Goal: Task Accomplishment & Management: Manage account settings

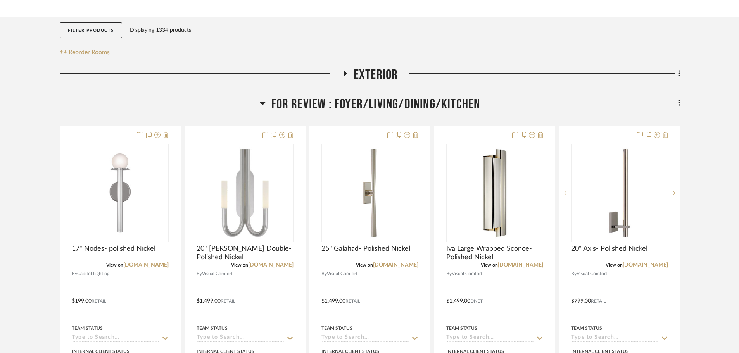
click at [657, 132] on icon at bounding box center [657, 135] width 6 height 6
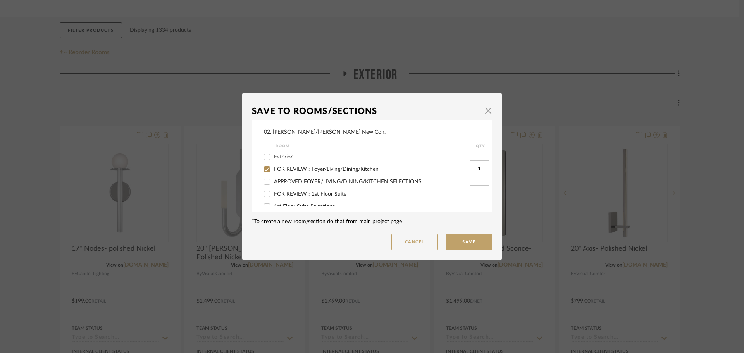
click at [290, 170] on span "FOR REVIEW : Foyer/Living/Dining/Kitchen" at bounding box center [326, 169] width 105 height 5
click at [273, 170] on input "FOR REVIEW : Foyer/Living/Dining/Kitchen" at bounding box center [267, 169] width 12 height 12
checkbox input "false"
click at [418, 246] on button "Cancel" at bounding box center [415, 242] width 47 height 17
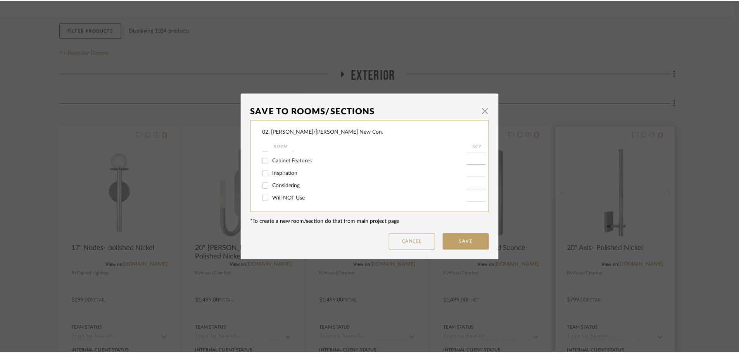
scroll to position [155, 0]
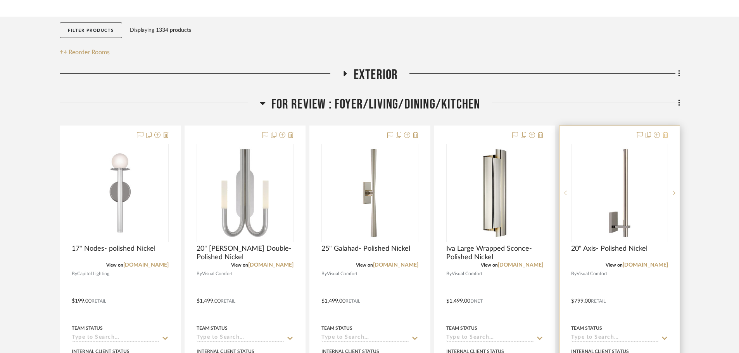
click at [663, 132] on icon at bounding box center [665, 135] width 5 height 6
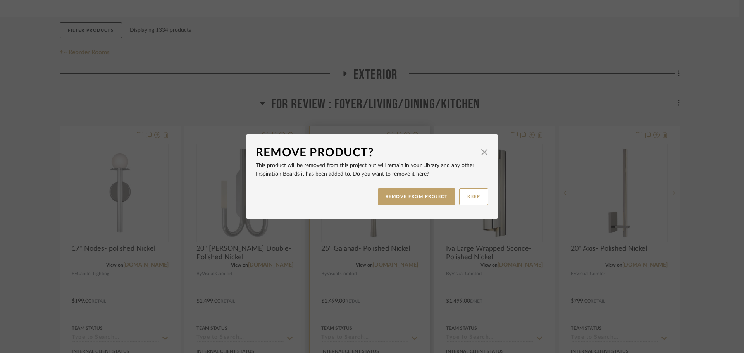
click at [419, 201] on button "REMOVE FROM PROJECT" at bounding box center [417, 196] width 78 height 17
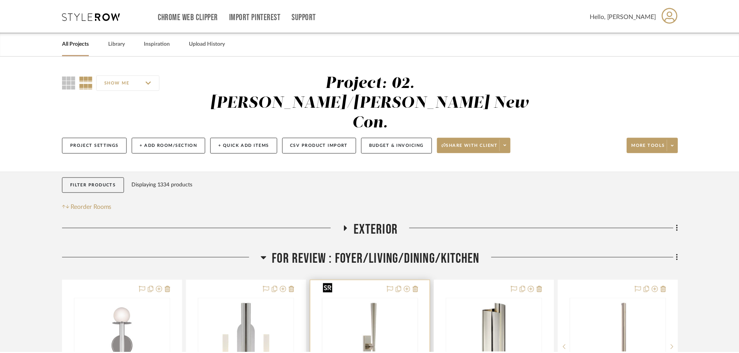
scroll to position [155, 0]
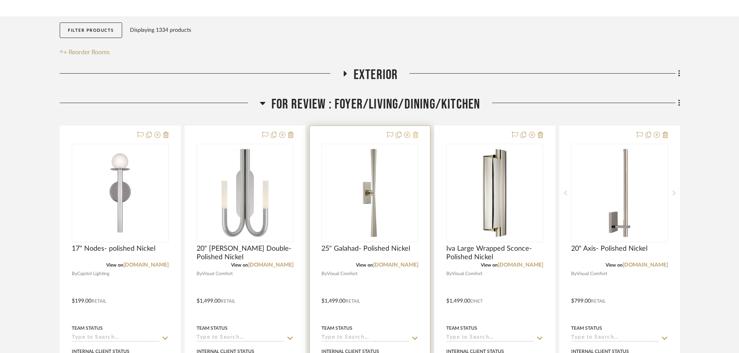
click at [418, 132] on icon at bounding box center [415, 135] width 5 height 6
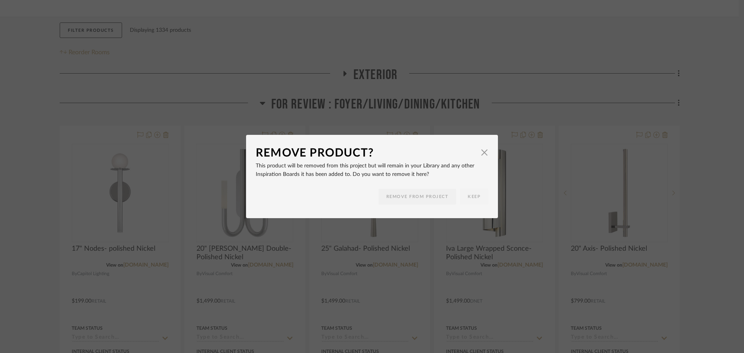
click at [519, 35] on div "Remove Product? × This product will be removed from this project but will remai…" at bounding box center [372, 176] width 744 height 353
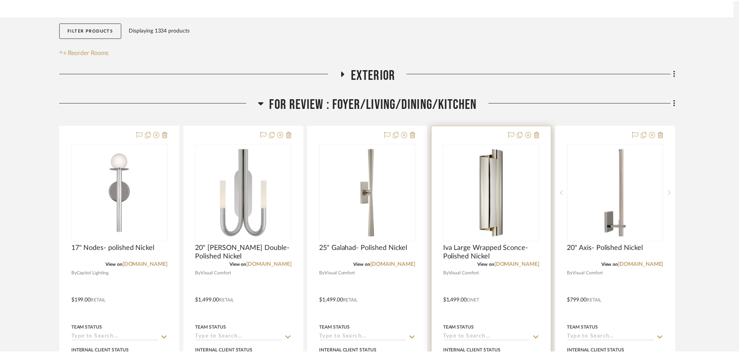
scroll to position [155, 0]
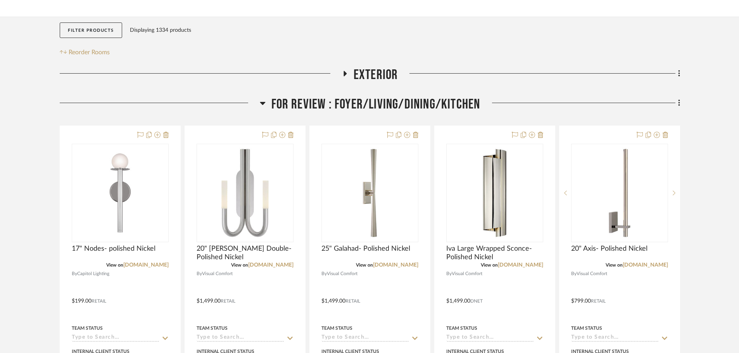
click at [415, 132] on icon at bounding box center [415, 135] width 5 height 6
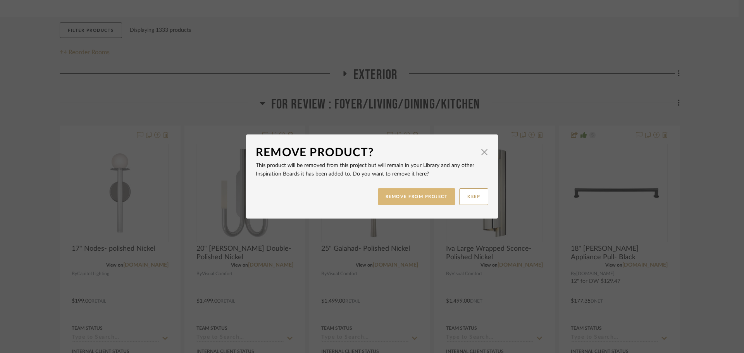
click at [405, 195] on button "REMOVE FROM PROJECT" at bounding box center [417, 196] width 78 height 17
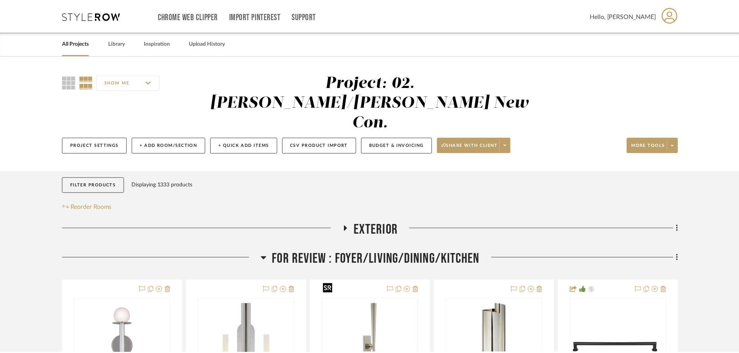
scroll to position [155, 0]
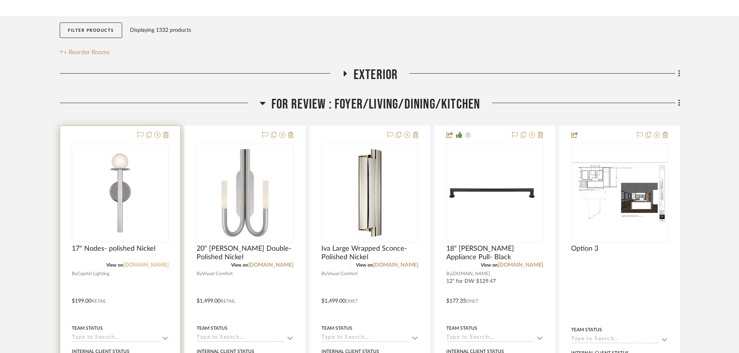
click at [152, 263] on link "1800lighting.com" at bounding box center [145, 265] width 45 height 5
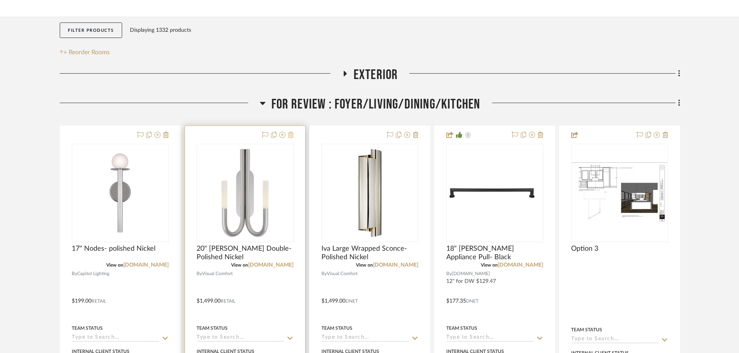
click at [291, 132] on icon at bounding box center [290, 135] width 5 height 6
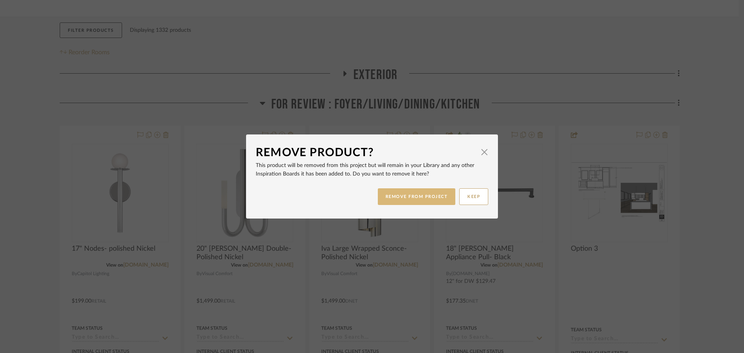
click at [403, 194] on button "REMOVE FROM PROJECT" at bounding box center [417, 196] width 78 height 17
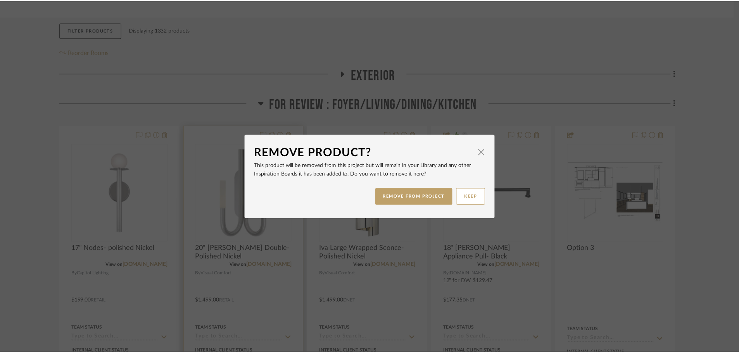
scroll to position [155, 0]
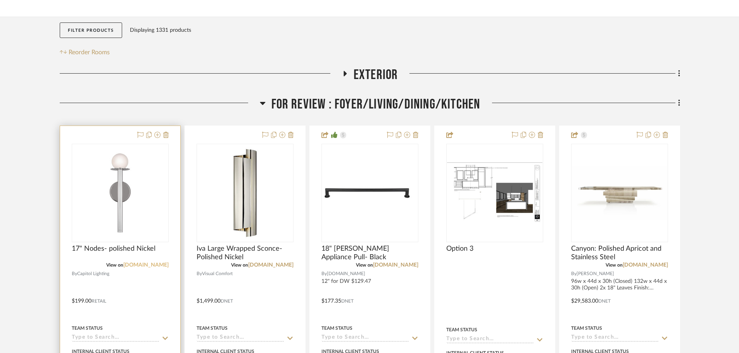
click at [155, 263] on link "1800lighting.com" at bounding box center [145, 265] width 45 height 5
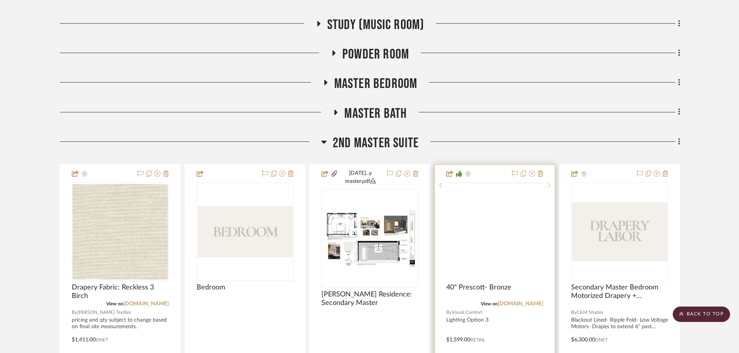
scroll to position [490, 0]
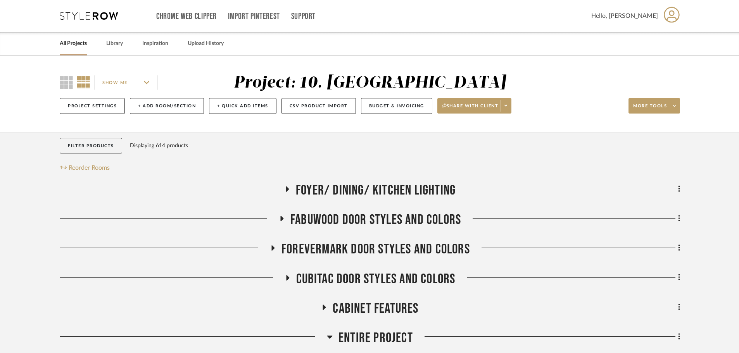
click at [78, 43] on link "All Projects" at bounding box center [73, 43] width 27 height 10
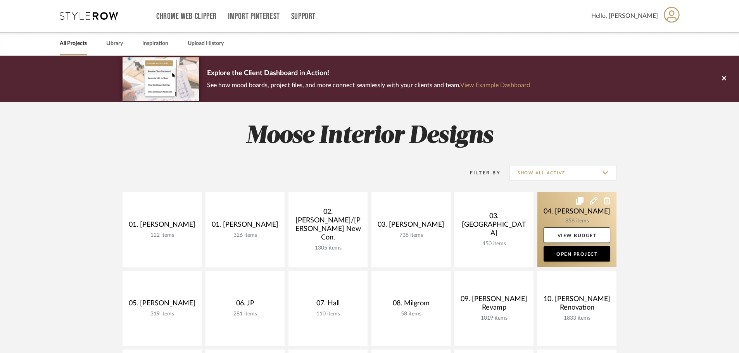
click at [555, 219] on link at bounding box center [576, 229] width 79 height 75
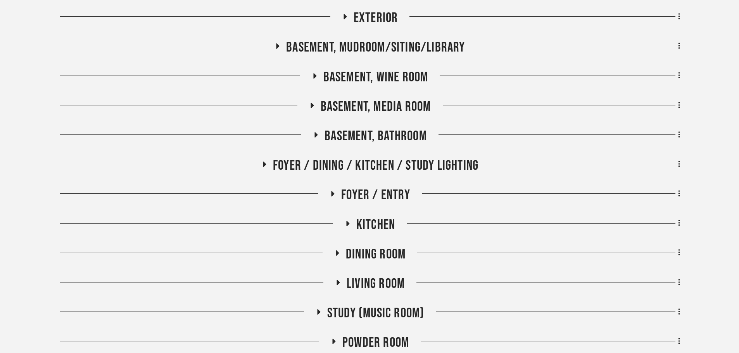
scroll to position [233, 0]
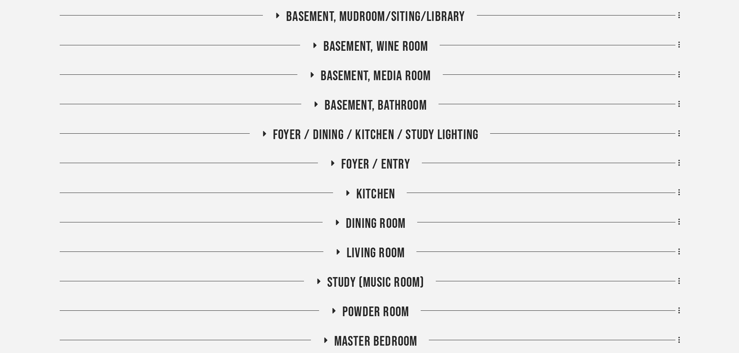
click at [373, 232] on div "Dining Room" at bounding box center [370, 226] width 620 height 20
click at [374, 224] on span "Dining Room" at bounding box center [376, 224] width 60 height 17
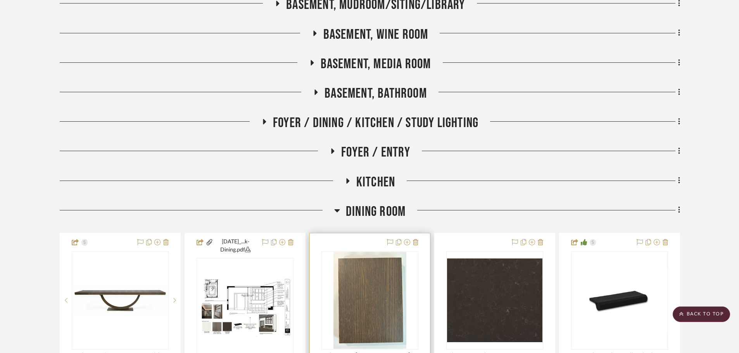
scroll to position [310, 0]
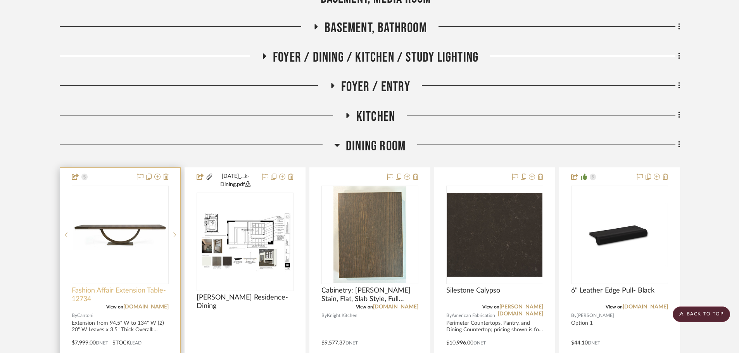
click at [117, 291] on span "Fashion Affair Extension Table- 12734" at bounding box center [120, 295] width 97 height 17
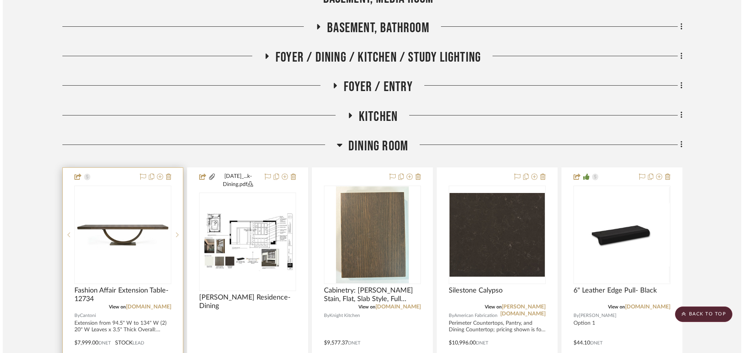
scroll to position [0, 0]
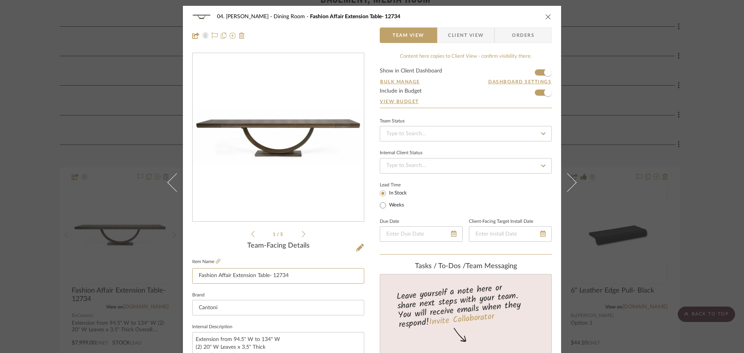
drag, startPoint x: 296, startPoint y: 275, endPoint x: 142, endPoint y: 282, distance: 154.5
click at [143, 282] on div "04. Linck Dining Room Fashion Affair Extension Table- 12734 Team View Client Vi…" at bounding box center [372, 176] width 744 height 353
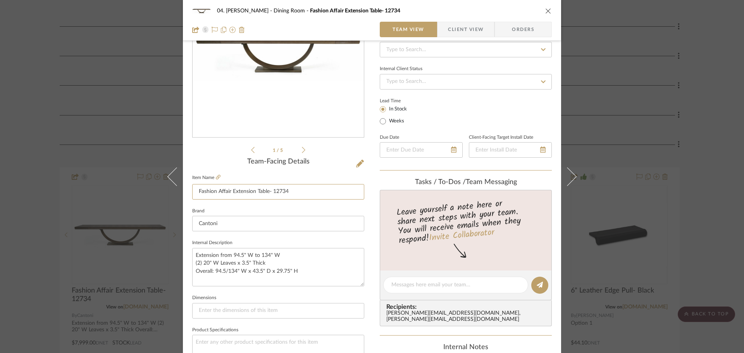
scroll to position [155, 0]
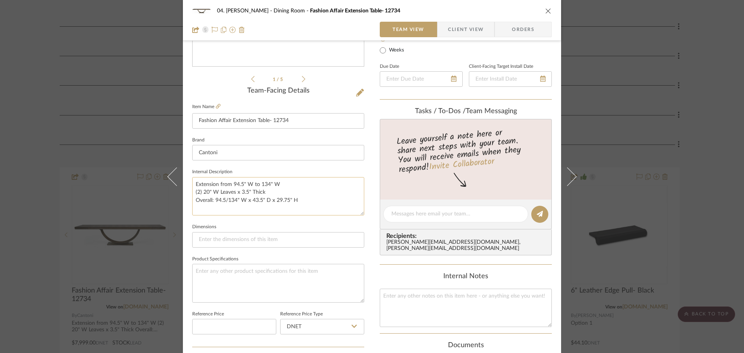
drag, startPoint x: 304, startPoint y: 201, endPoint x: 192, endPoint y: 206, distance: 112.6
click at [192, 206] on textarea "Extension from 94.5" W to 134" W (2) 20" W Leaves x 3.5" Thick Overall: 94.5/13…" at bounding box center [278, 196] width 172 height 38
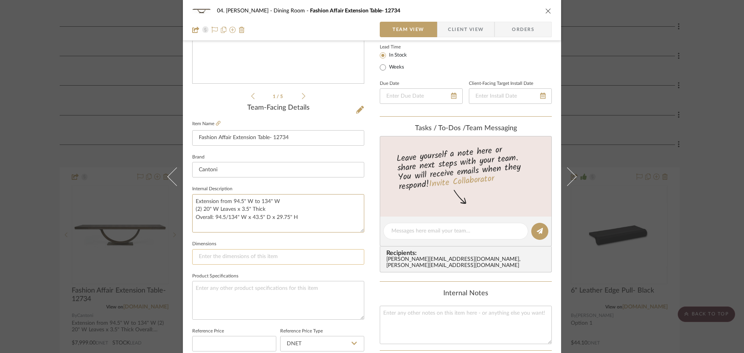
scroll to position [0, 0]
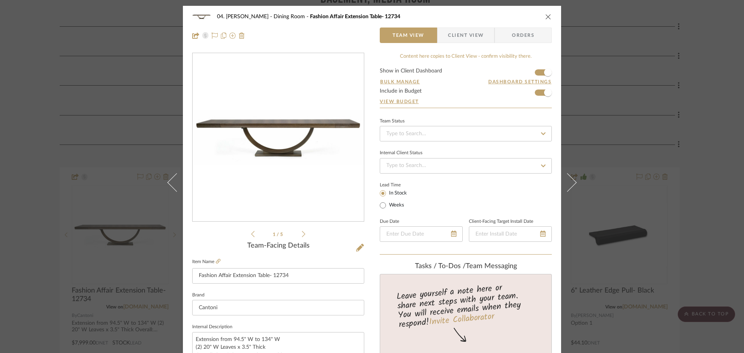
click at [709, 118] on div "04. Linck Dining Room Fashion Affair Extension Table- 12734 Team View Client Vi…" at bounding box center [372, 176] width 744 height 353
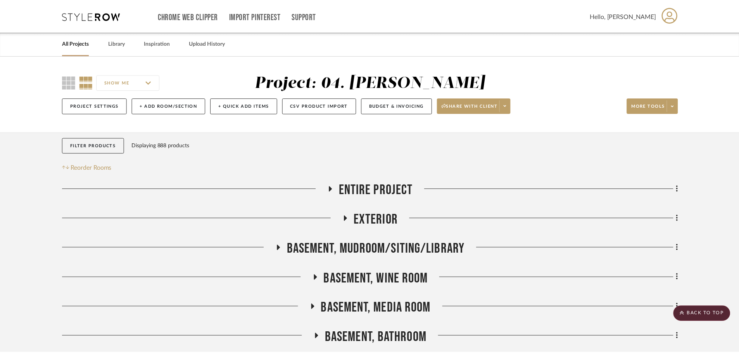
scroll to position [310, 0]
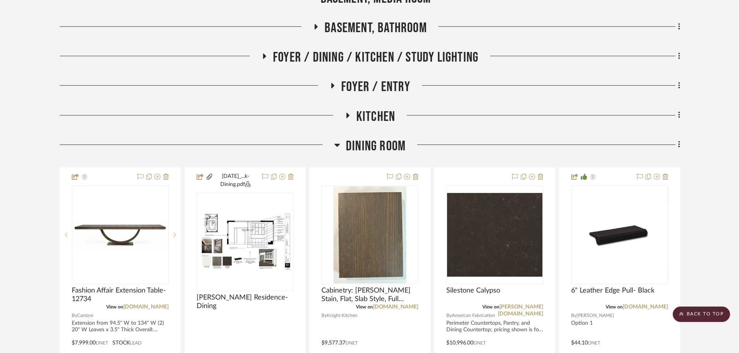
click at [378, 150] on span "Dining Room" at bounding box center [376, 146] width 60 height 17
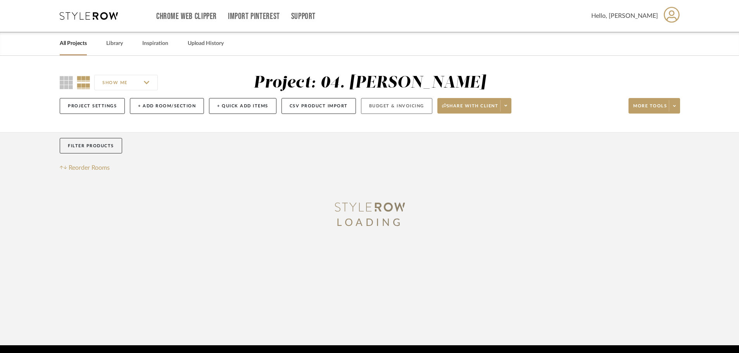
click at [381, 103] on button "Budget & Invoicing" at bounding box center [396, 106] width 71 height 16
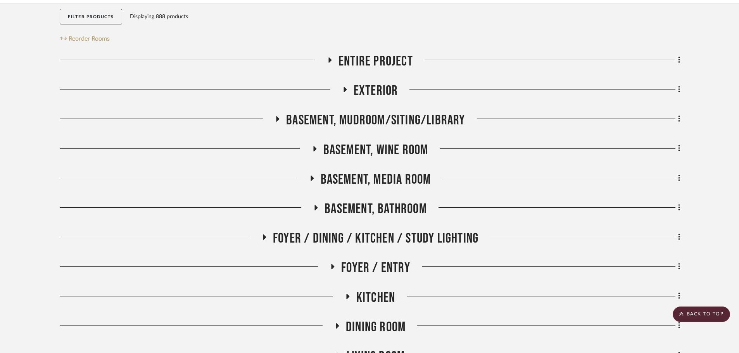
scroll to position [78, 0]
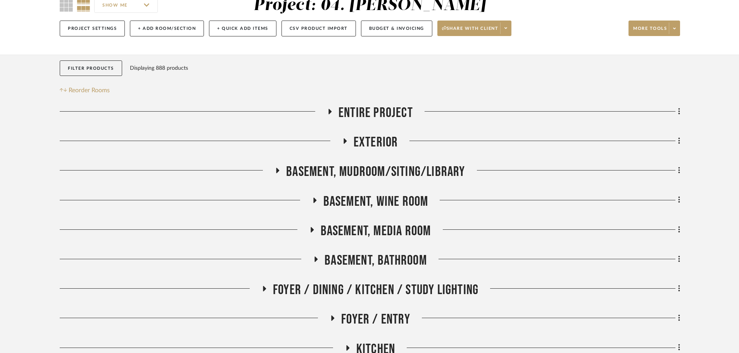
click at [367, 140] on span "Exterior" at bounding box center [376, 142] width 45 height 17
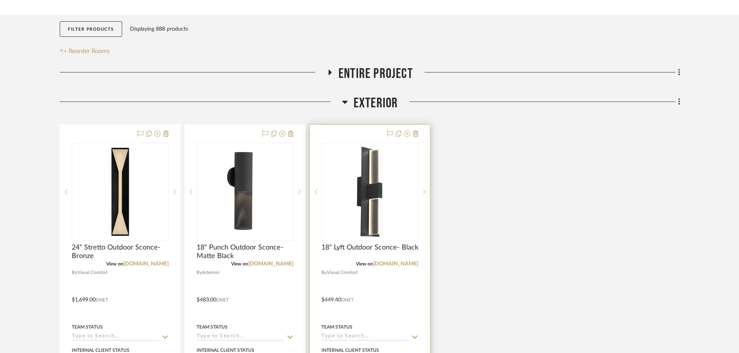
scroll to position [155, 0]
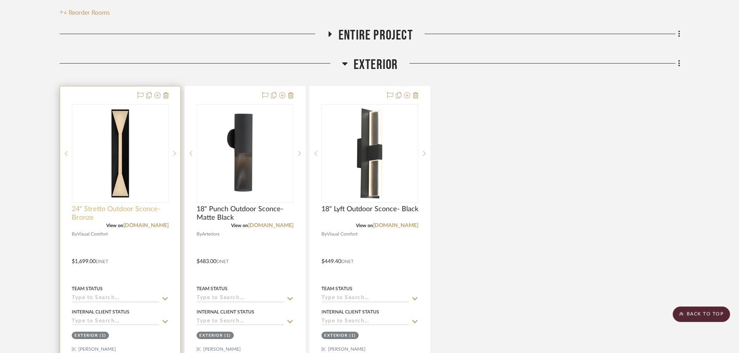
click at [94, 216] on span "24" Stretto Outdoor Sconce- Bronze" at bounding box center [120, 213] width 97 height 17
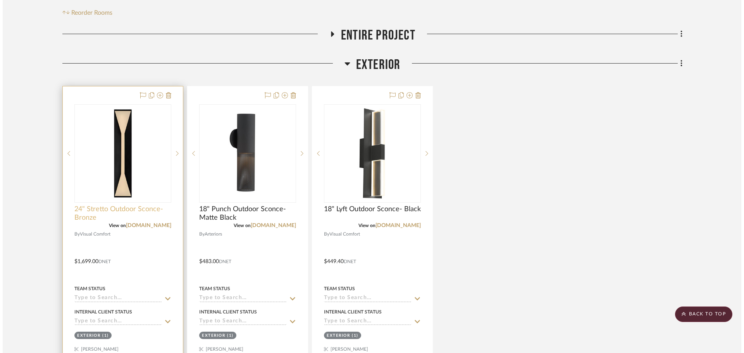
scroll to position [0, 0]
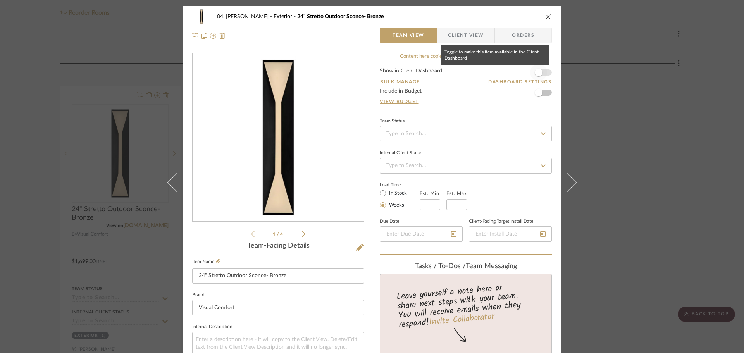
click at [535, 73] on span "button" at bounding box center [539, 73] width 8 height 8
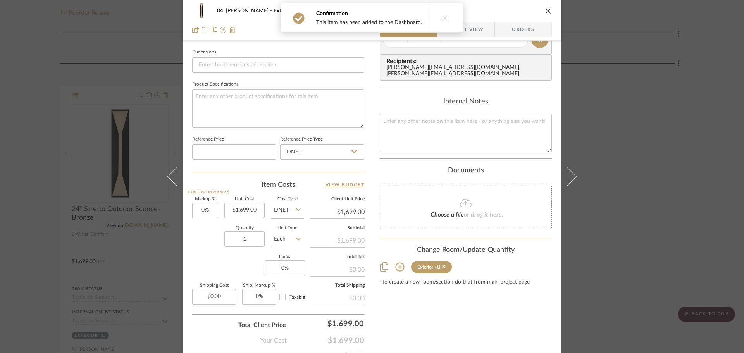
scroll to position [349, 0]
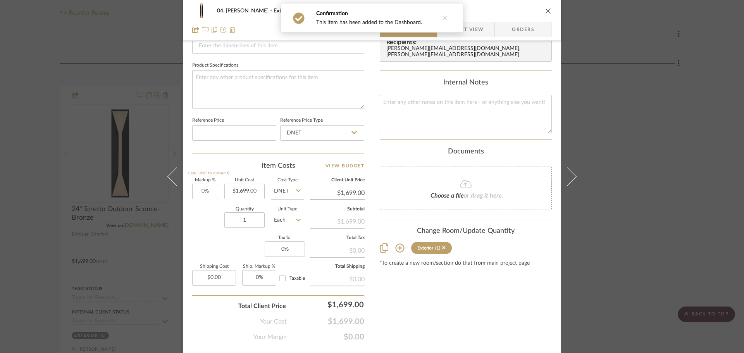
click at [285, 194] on input "DNET" at bounding box center [287, 192] width 33 height 16
click at [287, 232] on span "Retail" at bounding box center [282, 230] width 13 height 5
type input "Retail"
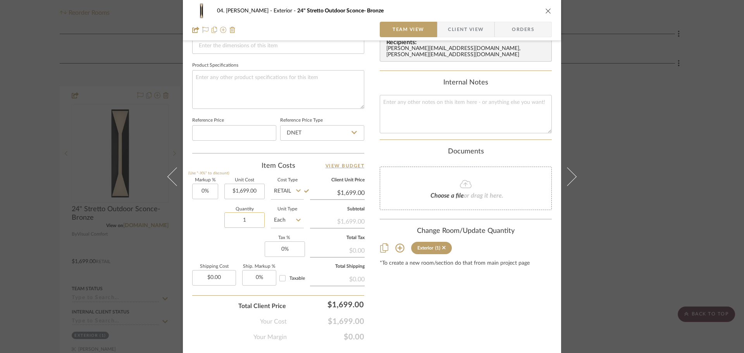
click at [251, 218] on input "1" at bounding box center [245, 220] width 40 height 16
type input "2"
click at [422, 318] on div "Content here copies to Client View - confirm visibility there. Show in Client D…" at bounding box center [466, 23] width 172 height 638
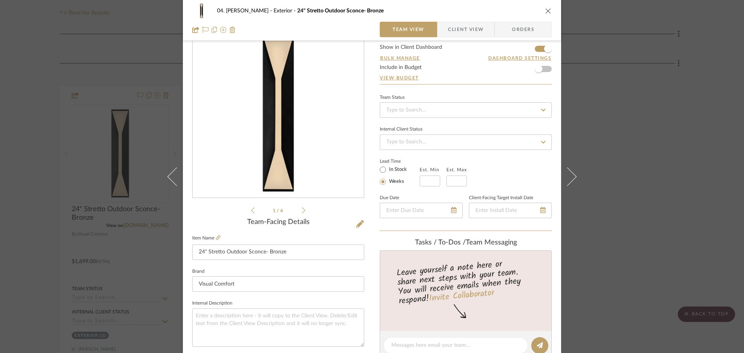
scroll to position [0, 0]
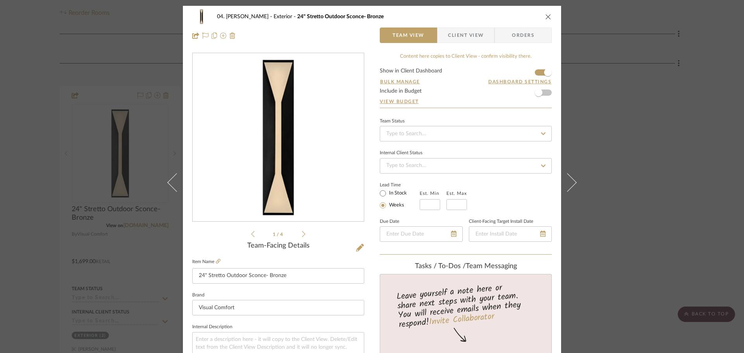
click at [449, 42] on span "Client View" at bounding box center [466, 36] width 36 height 16
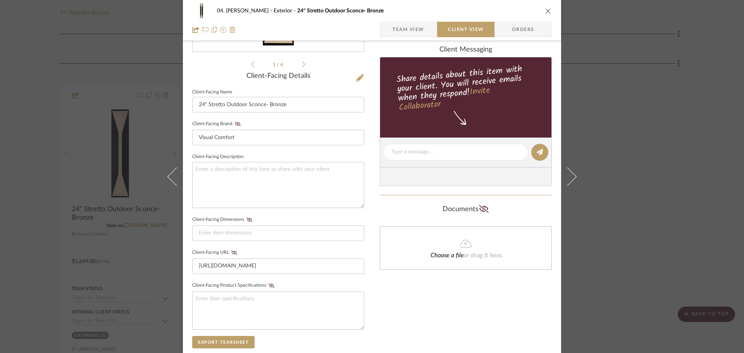
scroll to position [298, 0]
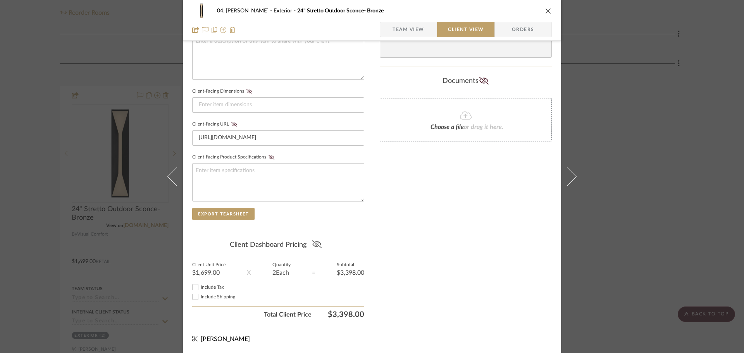
click at [316, 245] on icon at bounding box center [317, 244] width 10 height 8
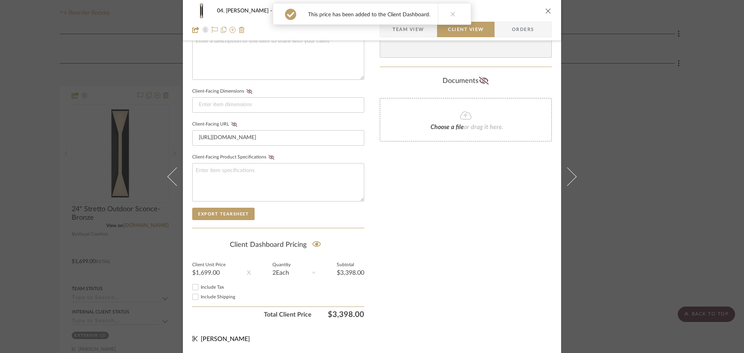
drag, startPoint x: 432, startPoint y: 256, endPoint x: 548, endPoint y: 251, distance: 116.0
click at [433, 256] on div "Only content on this tab can share to Dashboard. Click eyeball icon to show or …" at bounding box center [466, 39] width 172 height 568
click at [691, 254] on div "04. [PERSON_NAME] Exterior 24" Stretto Outdoor Sconce- Bronze Team View Client …" at bounding box center [372, 176] width 744 height 353
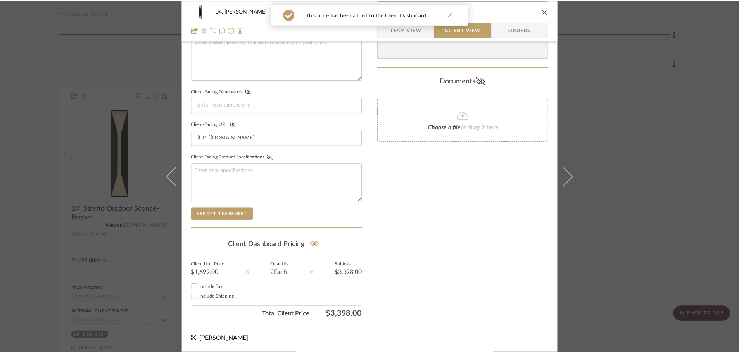
scroll to position [155, 0]
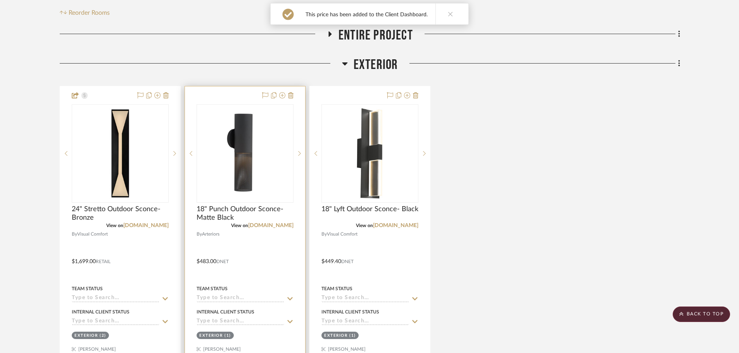
click at [237, 225] on span "View on" at bounding box center [239, 225] width 17 height 5
click at [232, 221] on span "18" Punch Outdoor Sconce- Matte Black" at bounding box center [245, 213] width 97 height 17
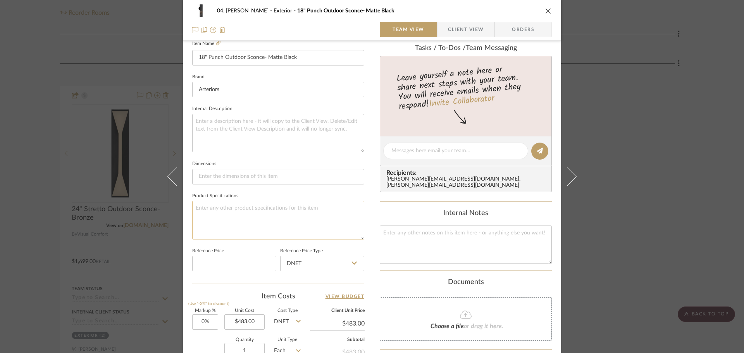
scroll to position [116, 0]
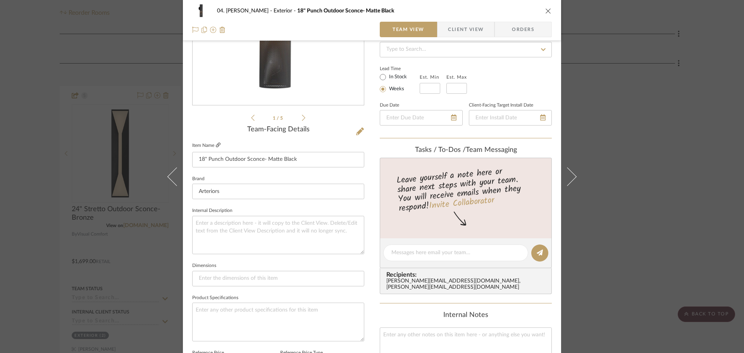
click at [216, 145] on icon at bounding box center [218, 145] width 5 height 5
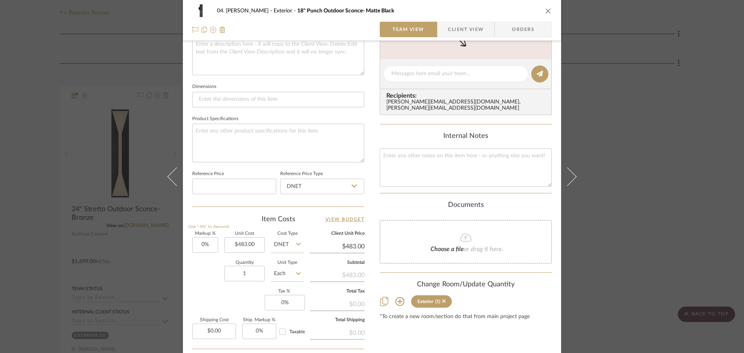
scroll to position [310, 0]
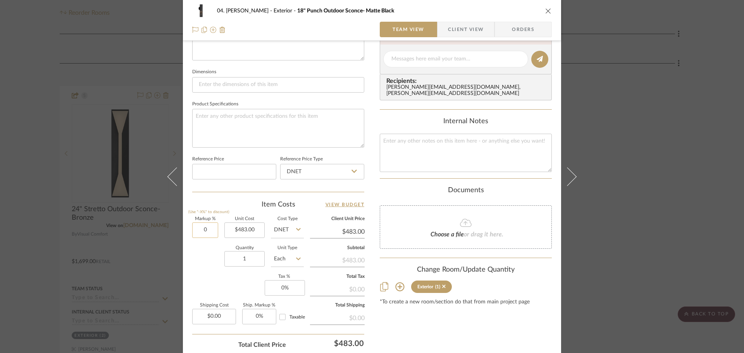
click at [202, 233] on input "0" at bounding box center [205, 231] width 26 height 16
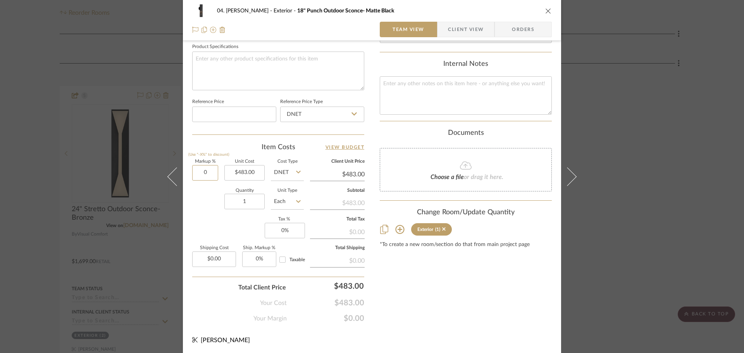
scroll to position [369, 0]
type input "0%"
click at [339, 295] on div "Your Cost $483.00" at bounding box center [278, 299] width 172 height 16
type input "808"
click at [452, 282] on div "04. [PERSON_NAME] Exterior 18" Punch Outdoor Sconce- Matte Black Team View Clie…" at bounding box center [372, 176] width 744 height 353
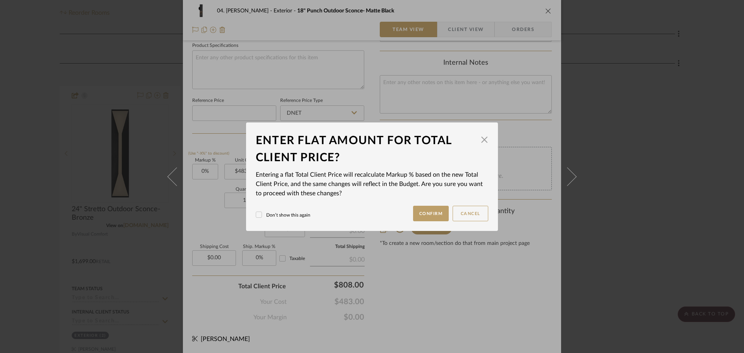
click at [425, 212] on button "Confirm" at bounding box center [431, 214] width 36 height 16
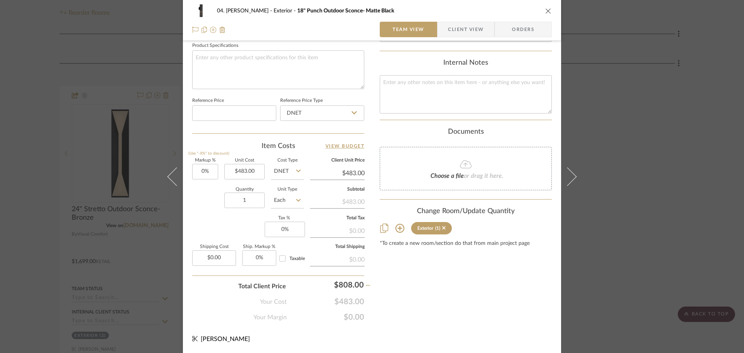
type input "67.28%"
type input "$808.00"
click at [243, 201] on input "1" at bounding box center [245, 201] width 40 height 16
type input "2"
click at [446, 301] on div "Content here copies to Client View - confirm visibility there. Show in Client D…" at bounding box center [466, 3] width 172 height 638
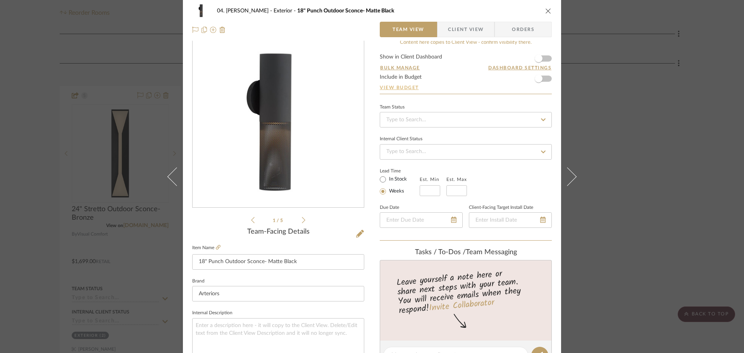
scroll to position [0, 0]
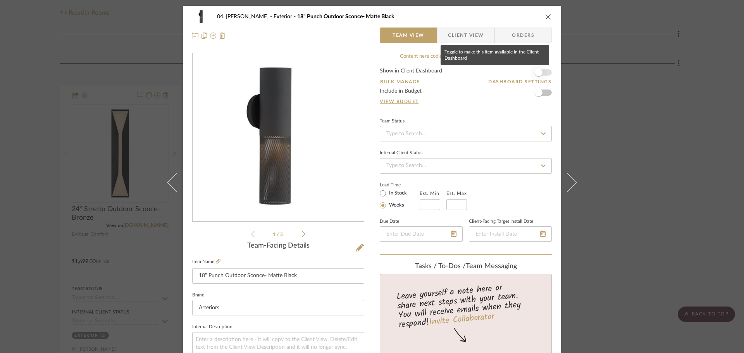
click at [542, 73] on span "button" at bounding box center [538, 72] width 17 height 17
click at [464, 29] on span "Client View" at bounding box center [466, 36] width 36 height 16
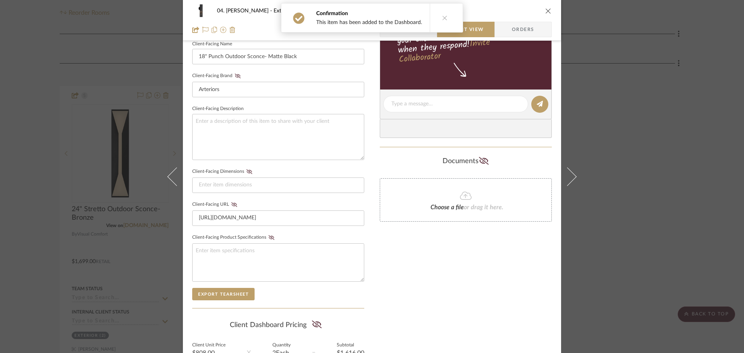
scroll to position [298, 0]
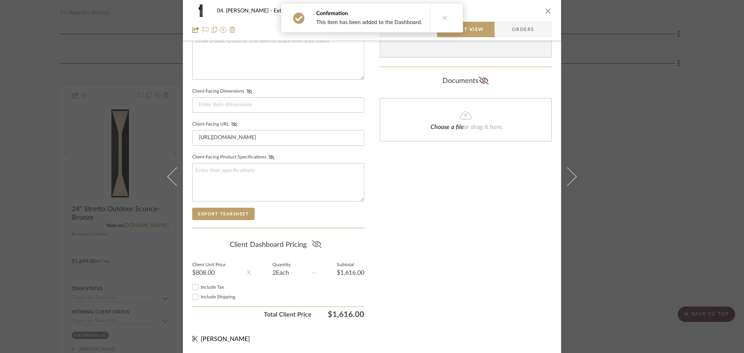
click at [315, 247] on icon at bounding box center [317, 244] width 10 height 8
click at [422, 247] on div "Only content on this tab can share to Dashboard. Click eyeball icon to show or …" at bounding box center [466, 39] width 172 height 568
click at [625, 246] on div "04. [PERSON_NAME] Exterior 18" Punch Outdoor Sconce- Matte Black Team View Clie…" at bounding box center [372, 176] width 744 height 353
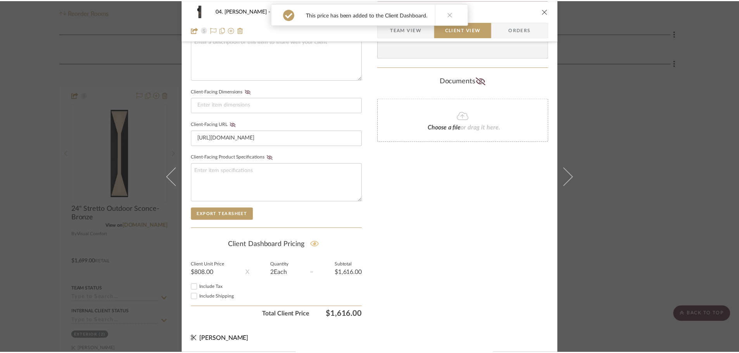
scroll to position [155, 0]
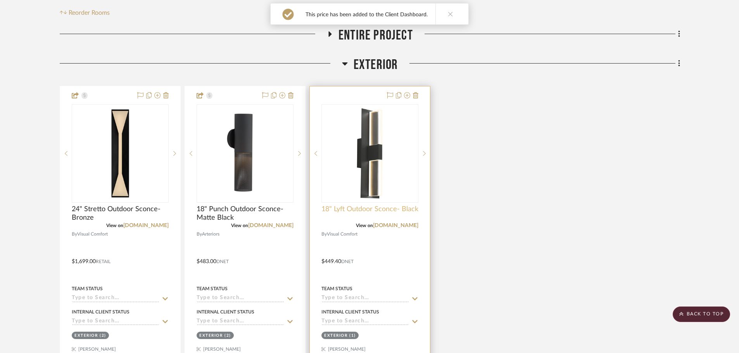
click at [361, 211] on span "18" Lyft Outdoor Sconce- Black" at bounding box center [369, 209] width 97 height 9
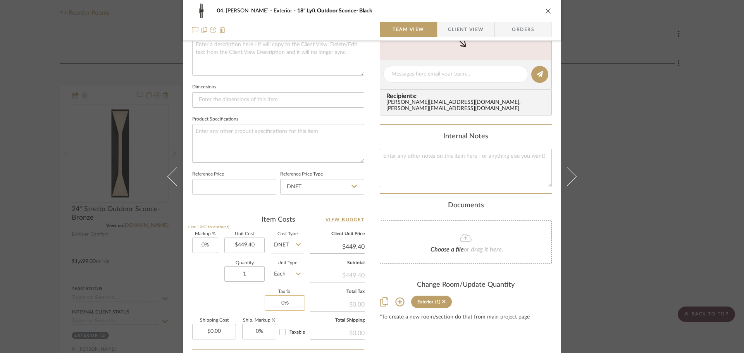
scroll to position [310, 0]
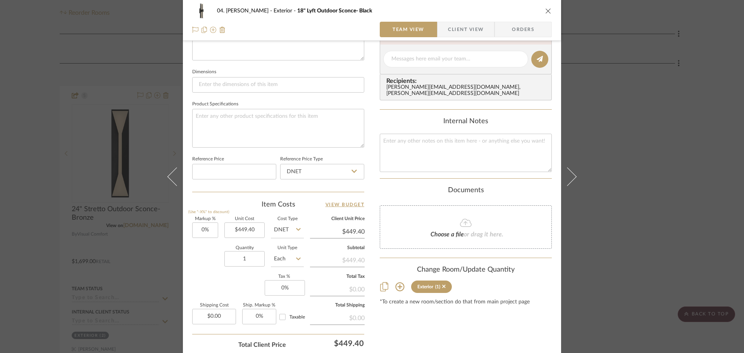
click at [280, 235] on input "DNET" at bounding box center [287, 231] width 33 height 16
click at [289, 268] on span "Retail" at bounding box center [282, 269] width 13 height 5
type input "Retail"
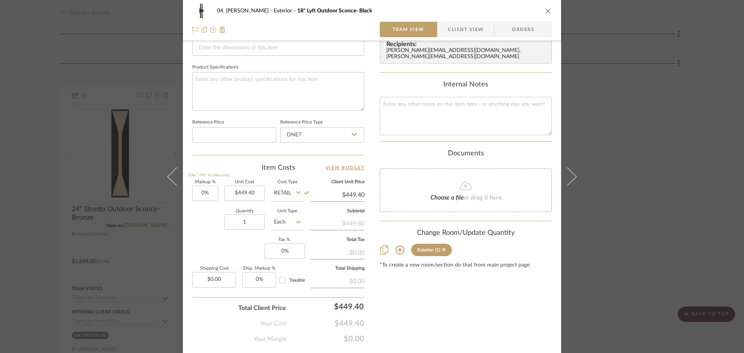
scroll to position [369, 0]
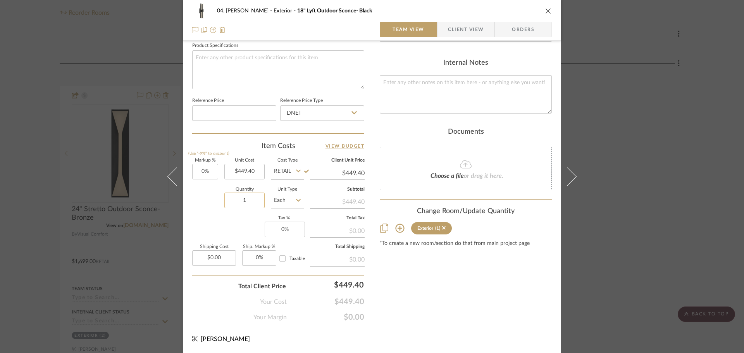
click at [242, 195] on input "1" at bounding box center [245, 201] width 40 height 16
type input "2"
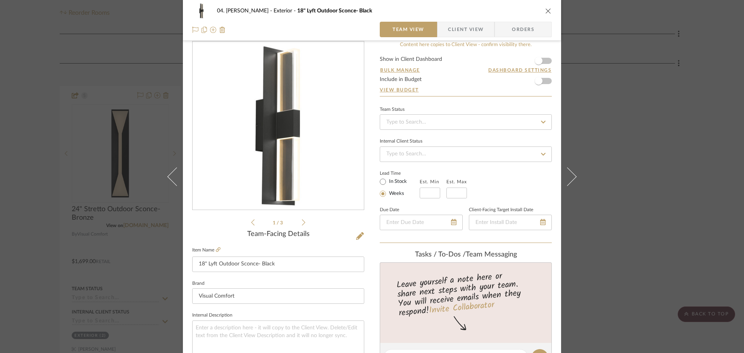
scroll to position [0, 0]
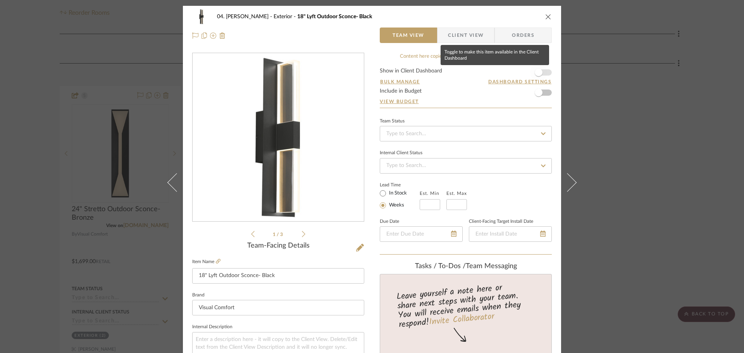
click at [532, 74] on span "button" at bounding box center [538, 72] width 17 height 17
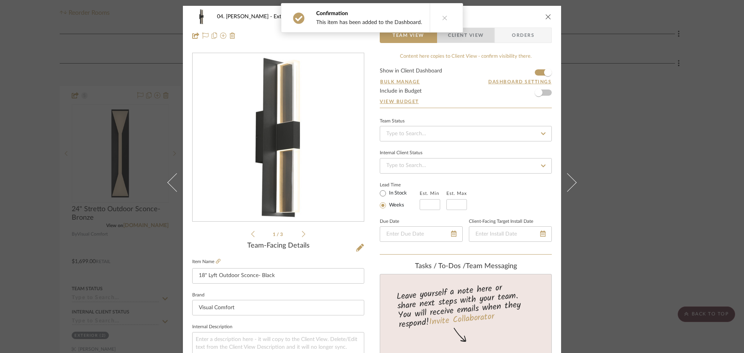
click at [465, 32] on span "Client View" at bounding box center [466, 36] width 36 height 16
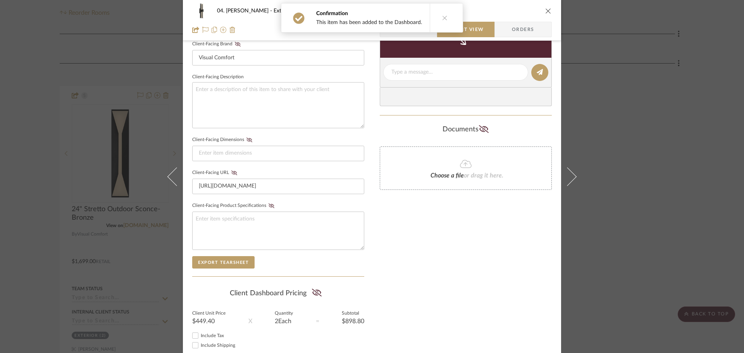
scroll to position [298, 0]
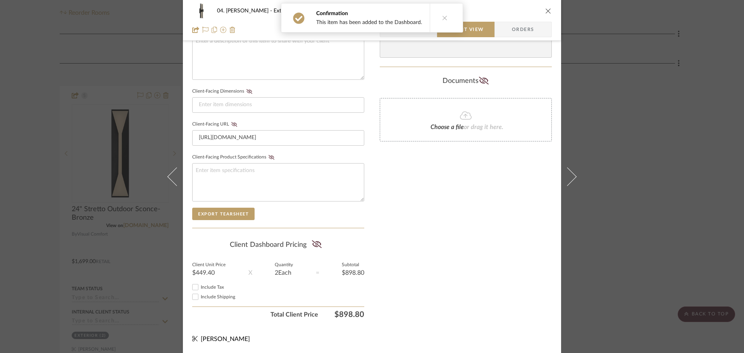
drag, startPoint x: 315, startPoint y: 245, endPoint x: 325, endPoint y: 245, distance: 10.1
click at [315, 245] on icon at bounding box center [317, 244] width 10 height 8
drag, startPoint x: 419, startPoint y: 244, endPoint x: 523, endPoint y: 228, distance: 104.7
click at [423, 244] on div "Only content on this tab can share to Dashboard. Click eyeball icon to show or …" at bounding box center [466, 39] width 172 height 568
drag, startPoint x: 670, startPoint y: 219, endPoint x: 661, endPoint y: 231, distance: 14.8
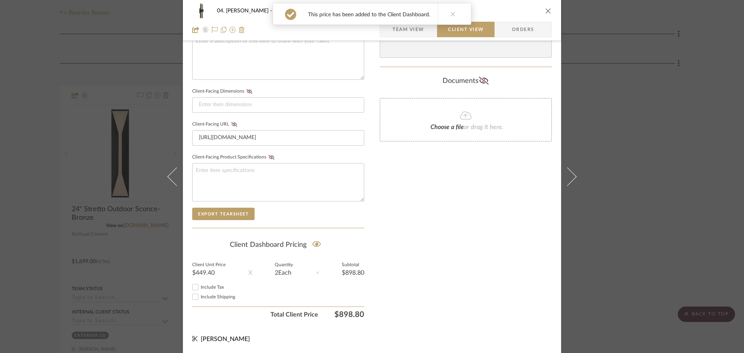
click at [670, 219] on div "04. [PERSON_NAME] Exterior 18" Lyft Outdoor Sconce- Black Team View Client View…" at bounding box center [372, 176] width 744 height 353
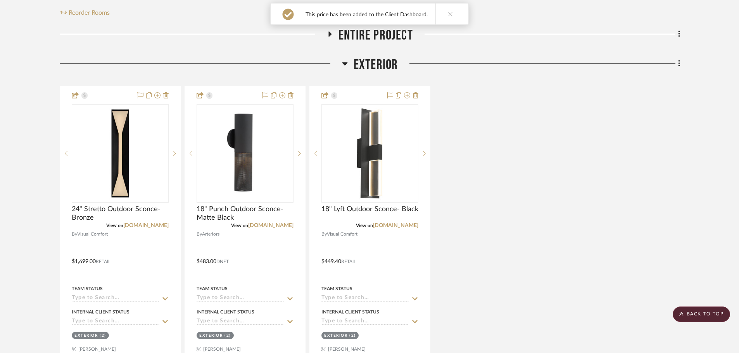
scroll to position [0, 0]
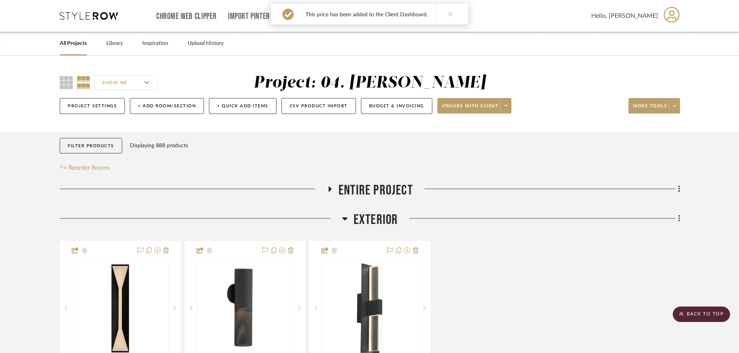
click at [368, 222] on span "Exterior" at bounding box center [376, 220] width 45 height 17
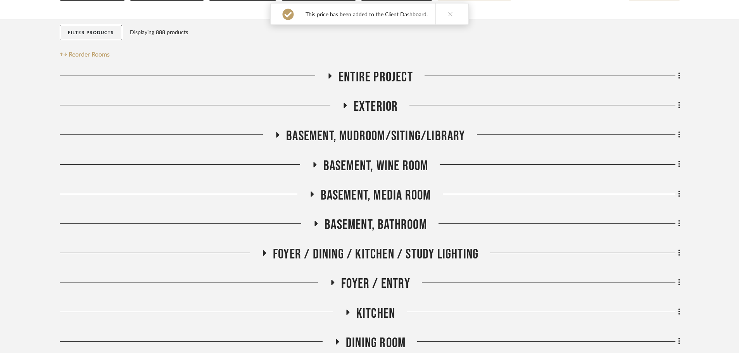
scroll to position [116, 0]
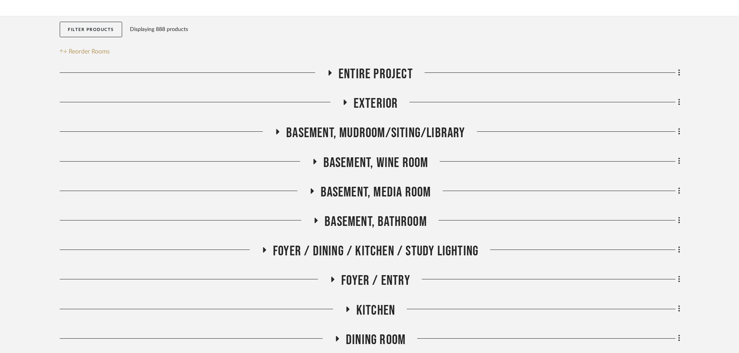
click at [394, 135] on span "Basement, Mudroom/Siting/Library" at bounding box center [375, 133] width 179 height 17
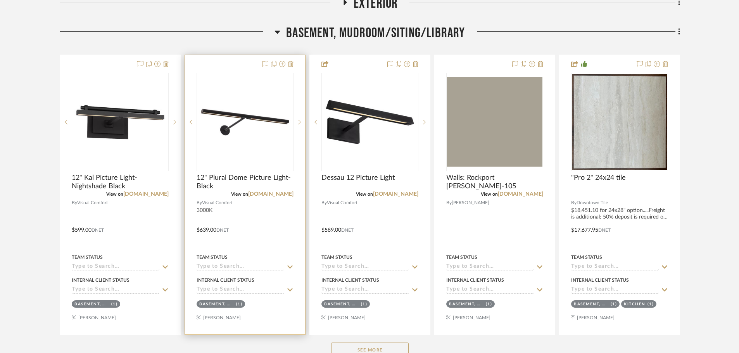
scroll to position [271, 0]
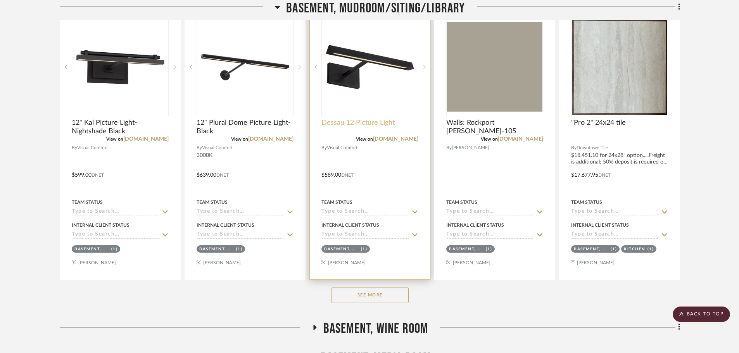
click at [350, 122] on span "Dessau 12 Picture Light" at bounding box center [357, 123] width 73 height 9
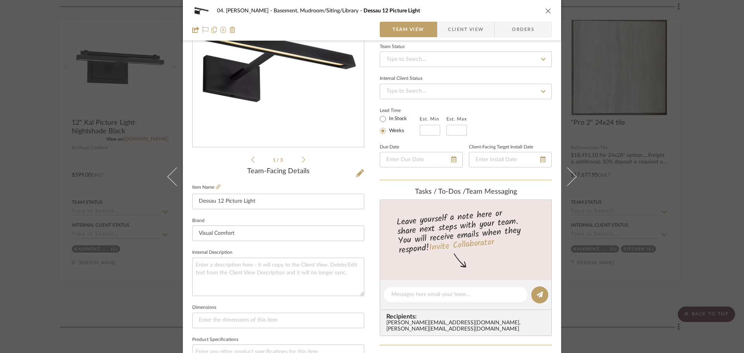
scroll to position [78, 0]
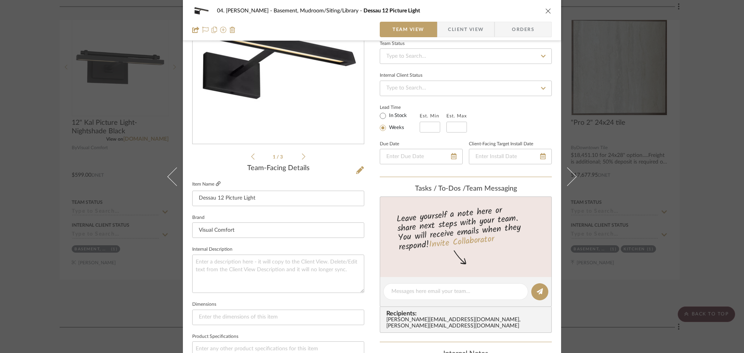
click at [216, 185] on icon at bounding box center [218, 183] width 5 height 5
click at [257, 272] on textarea at bounding box center [278, 274] width 172 height 38
type textarea "3000k"
click at [266, 303] on fieldset "Dimensions" at bounding box center [278, 312] width 172 height 26
click at [21, 236] on div "04. [PERSON_NAME] Basement, Mudroom/Siting/Library Dessau 12 Picture Light Team…" at bounding box center [372, 176] width 744 height 353
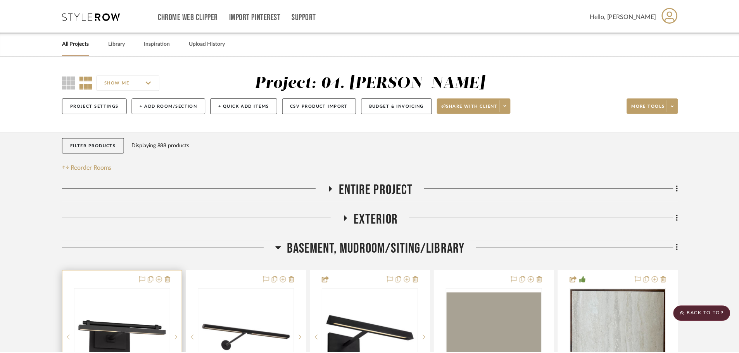
scroll to position [271, 0]
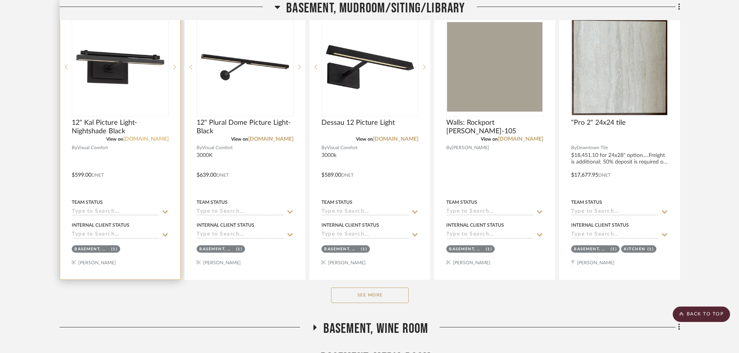
click at [133, 140] on link "[DOMAIN_NAME]" at bounding box center [145, 138] width 45 height 5
click at [103, 114] on div "0" at bounding box center [120, 67] width 96 height 98
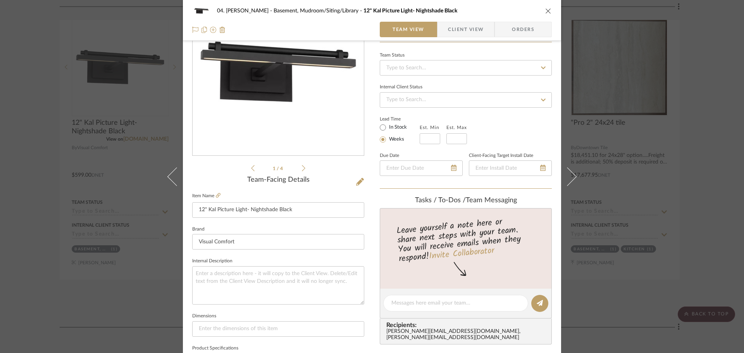
scroll to position [116, 0]
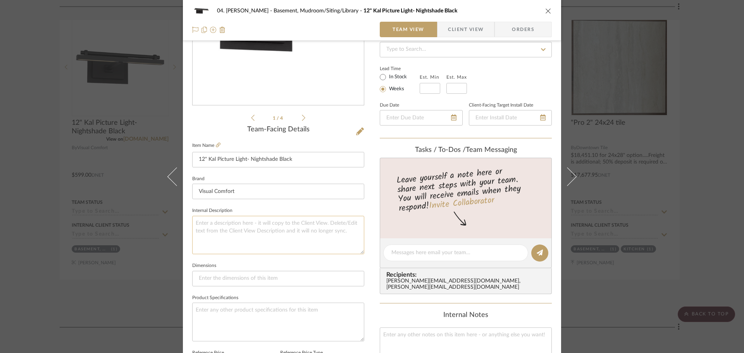
click at [245, 241] on textarea at bounding box center [278, 235] width 172 height 38
type textarea "3000k"
click at [254, 266] on fieldset "Dimensions" at bounding box center [278, 274] width 172 height 26
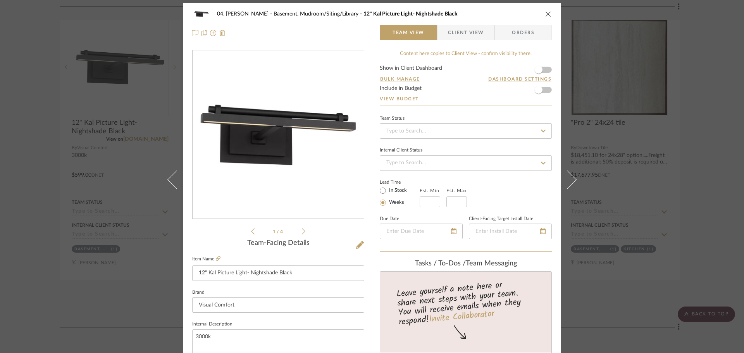
scroll to position [0, 0]
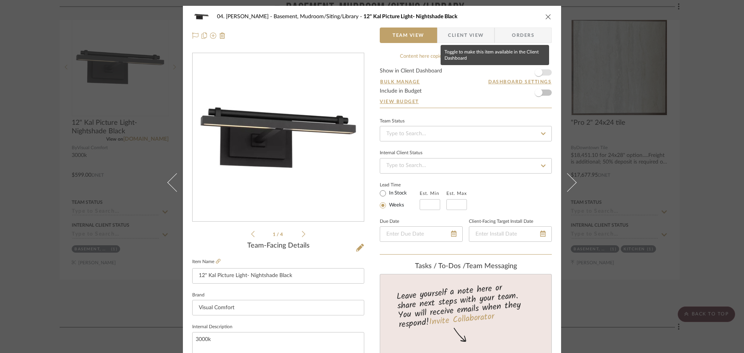
drag, startPoint x: 541, startPoint y: 71, endPoint x: 498, endPoint y: 91, distance: 47.4
click at [541, 71] on span "button" at bounding box center [538, 72] width 17 height 17
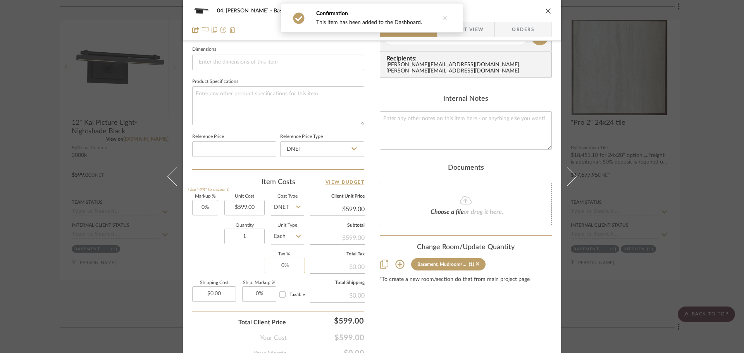
scroll to position [369, 0]
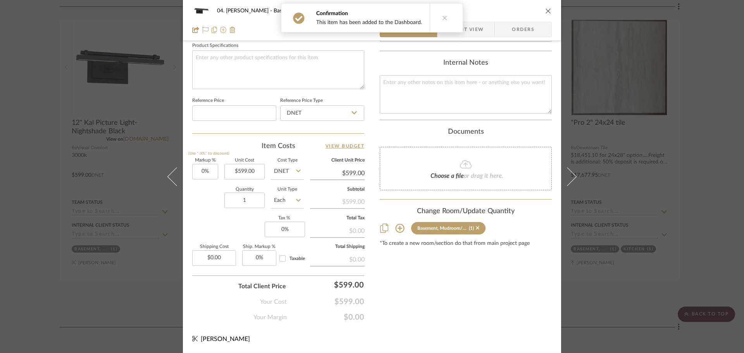
click at [280, 168] on input "DNET" at bounding box center [287, 172] width 33 height 16
click at [292, 208] on div "Retail" at bounding box center [317, 211] width 96 height 20
type input "Retail"
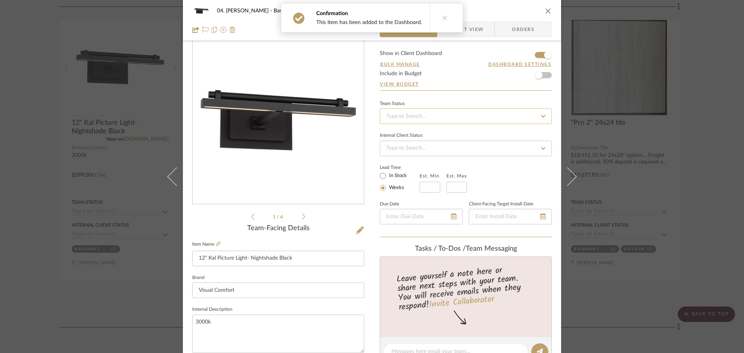
scroll to position [0, 0]
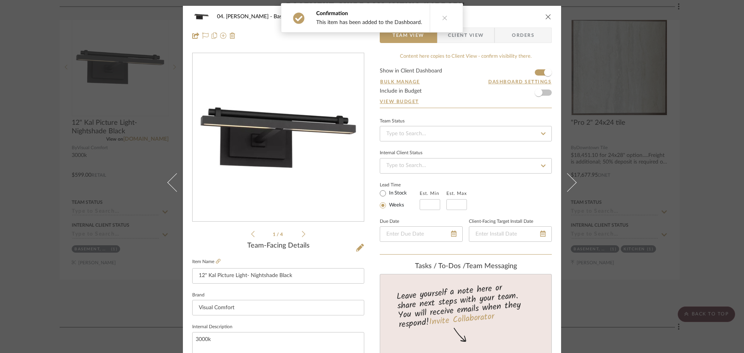
click at [465, 34] on span "Client View" at bounding box center [466, 36] width 36 height 16
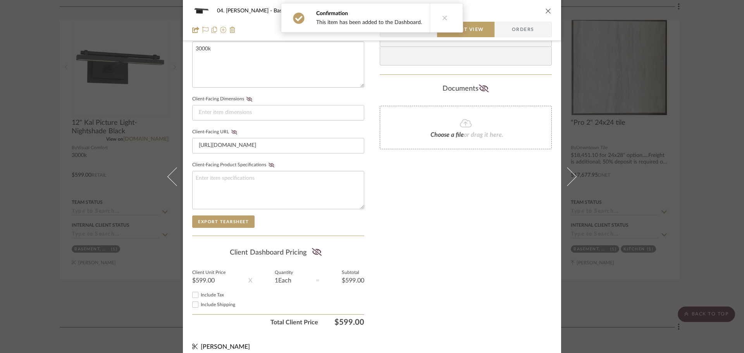
scroll to position [298, 0]
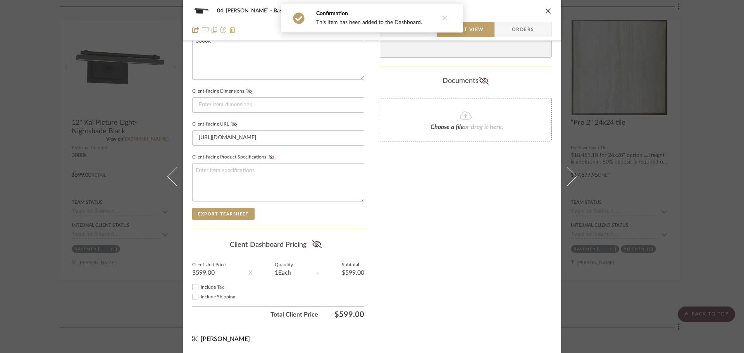
click at [314, 237] on summary-project-share-button at bounding box center [317, 245] width 21 height 18
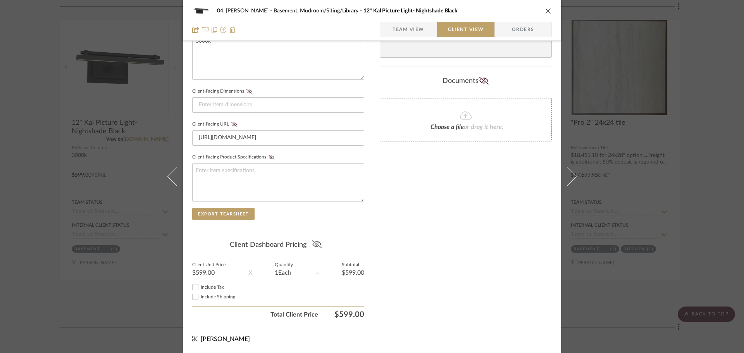
click at [315, 246] on icon at bounding box center [317, 244] width 10 height 8
click at [448, 264] on div "Only content on this tab can share to Dashboard. Click eyeball icon to show or …" at bounding box center [466, 39] width 172 height 568
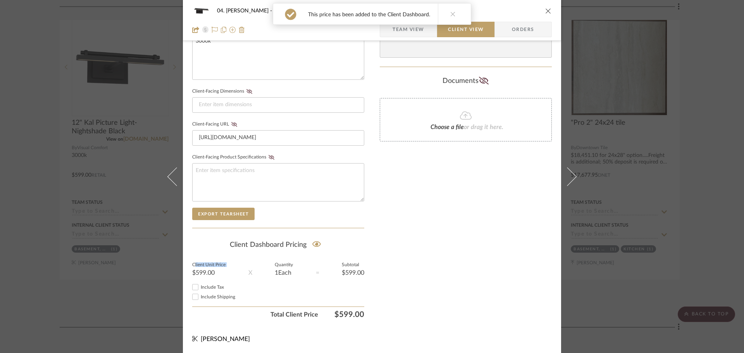
click at [46, 268] on div "04. [PERSON_NAME] Basement, Mudroom/Siting/Library 12" Kal Picture Light- Night…" at bounding box center [372, 176] width 744 height 353
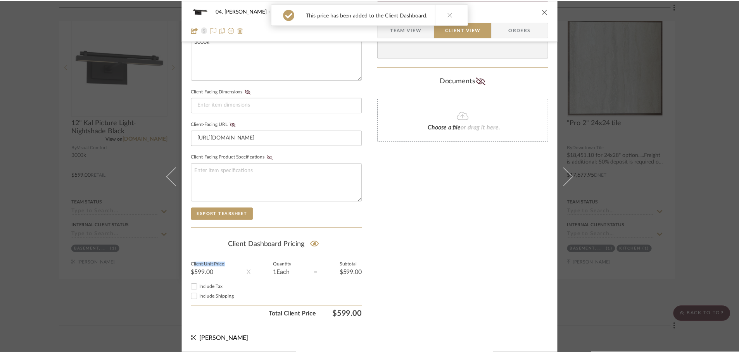
scroll to position [271, 0]
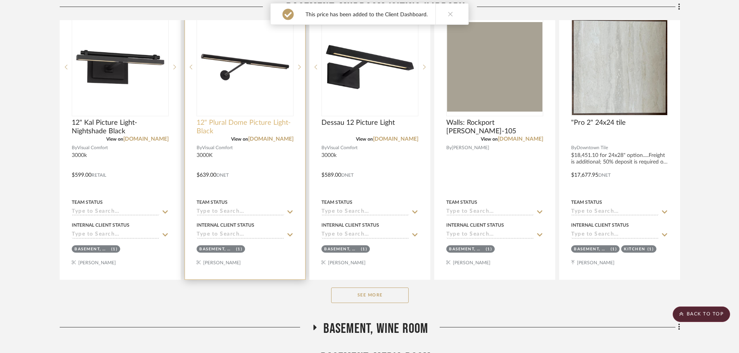
click at [233, 122] on span "12" Plural Dome Picture Light- Black" at bounding box center [245, 127] width 97 height 17
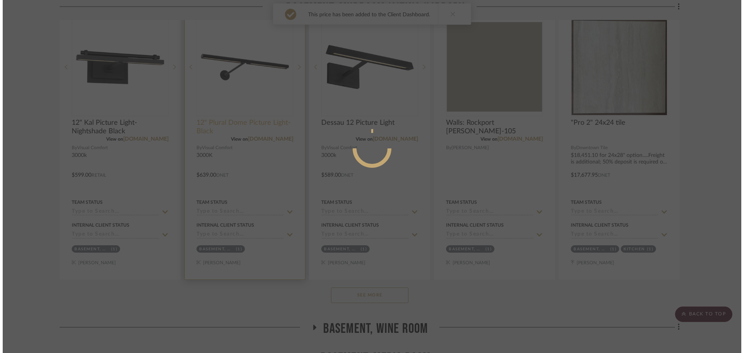
scroll to position [0, 0]
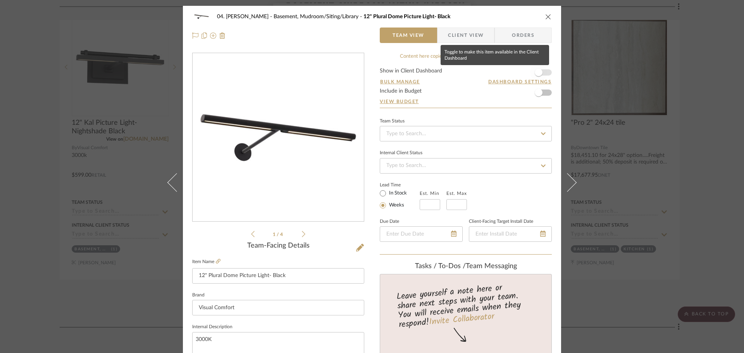
click at [542, 76] on span "button" at bounding box center [538, 72] width 17 height 17
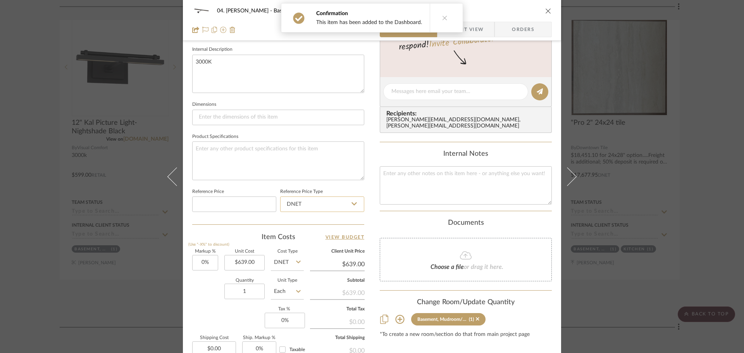
scroll to position [310, 0]
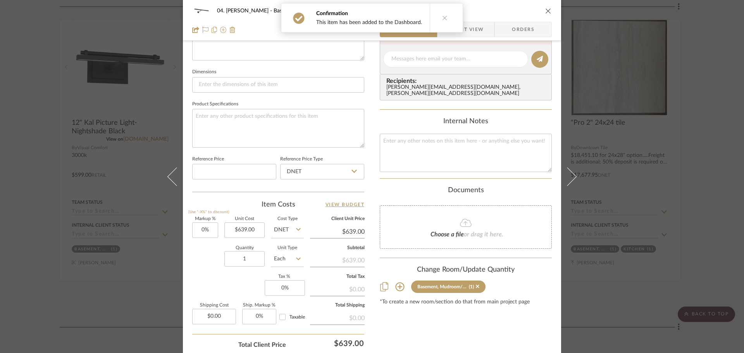
click at [288, 228] on input "DNET" at bounding box center [287, 231] width 33 height 16
click at [297, 265] on div "Retail" at bounding box center [317, 270] width 96 height 20
type input "Retail"
click at [440, 334] on div "Content here copies to Client View - confirm visibility there. Show in Client D…" at bounding box center [466, 62] width 172 height 638
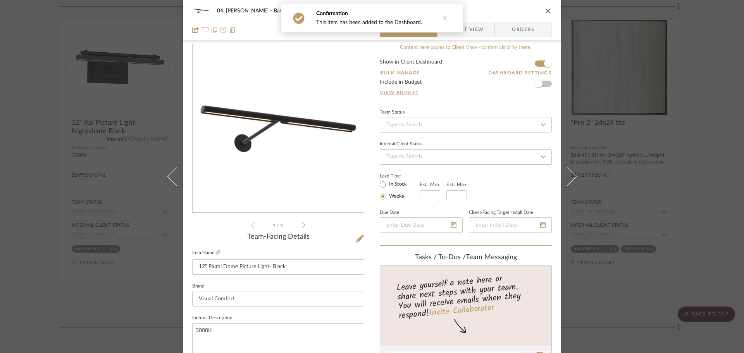
scroll to position [0, 0]
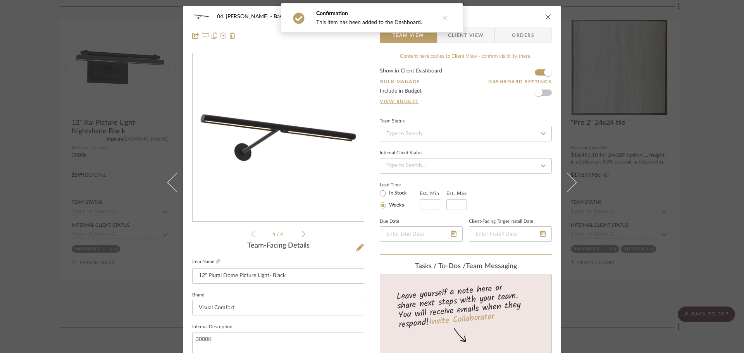
click at [477, 32] on span "Client View" at bounding box center [466, 36] width 36 height 16
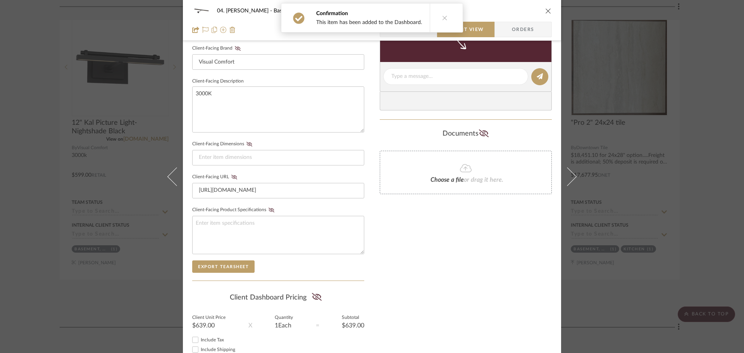
scroll to position [298, 0]
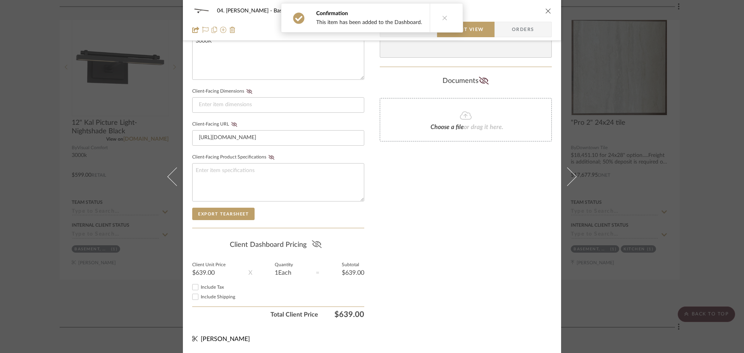
click at [318, 249] on fa-icon at bounding box center [317, 245] width 10 height 12
click at [458, 254] on div "Only content on this tab can share to Dashboard. Click eyeball icon to show or …" at bounding box center [466, 39] width 172 height 568
drag, startPoint x: 8, startPoint y: 265, endPoint x: 49, endPoint y: 263, distance: 40.8
click at [9, 265] on div "04. [PERSON_NAME] Basement, Mudroom/Siting/Library 12" Plural Dome Picture Ligh…" at bounding box center [372, 176] width 744 height 353
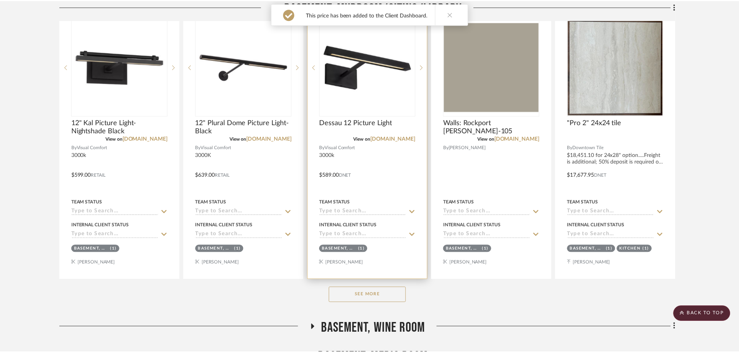
scroll to position [271, 0]
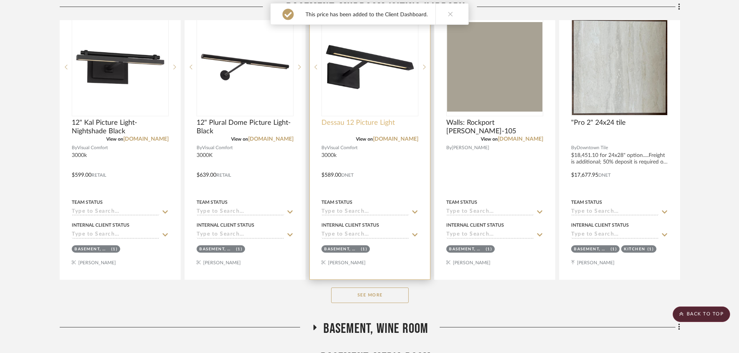
click at [351, 120] on span "Dessau 12 Picture Light" at bounding box center [357, 123] width 73 height 9
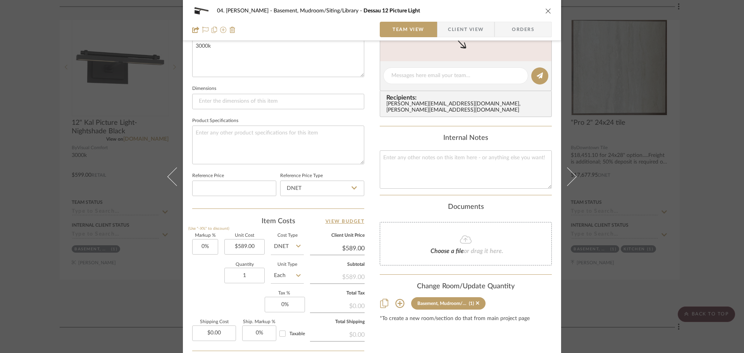
scroll to position [349, 0]
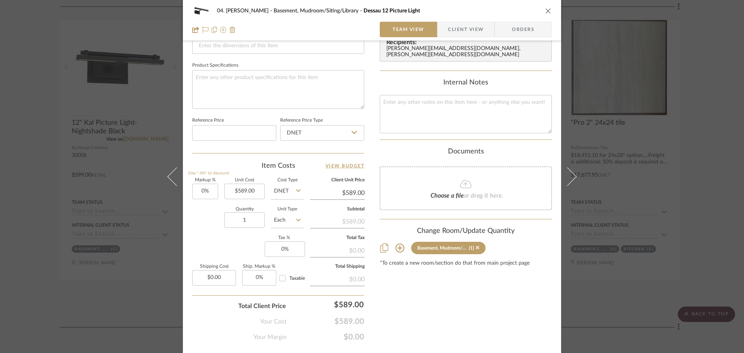
click at [281, 189] on input "DNET" at bounding box center [287, 192] width 33 height 16
click at [287, 230] on span "Retail" at bounding box center [282, 230] width 13 height 5
type input "Retail"
drag, startPoint x: 415, startPoint y: 301, endPoint x: 424, endPoint y: 302, distance: 9.0
click at [418, 302] on div "Content here copies to Client View - confirm visibility there. Show in Client D…" at bounding box center [466, 23] width 172 height 638
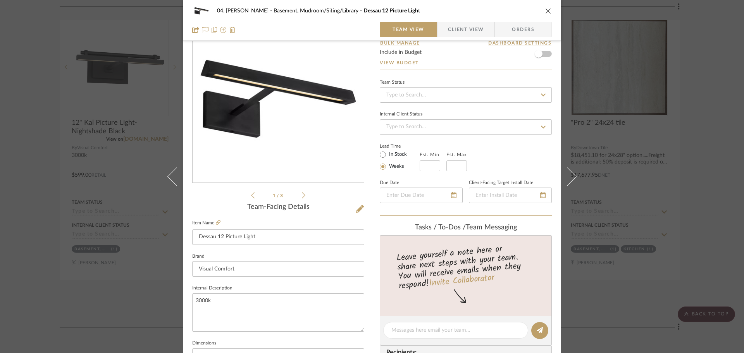
click at [464, 32] on span "Client View" at bounding box center [466, 30] width 36 height 16
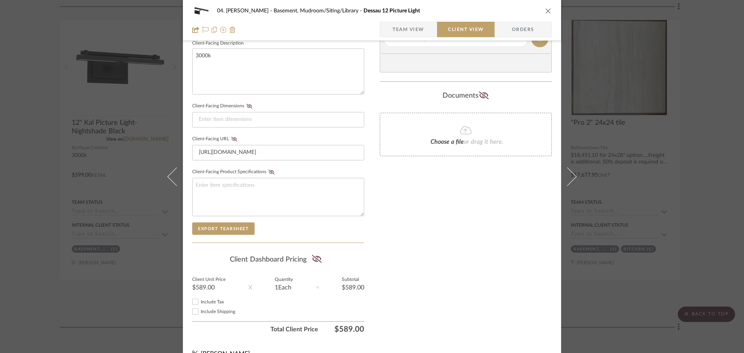
scroll to position [298, 0]
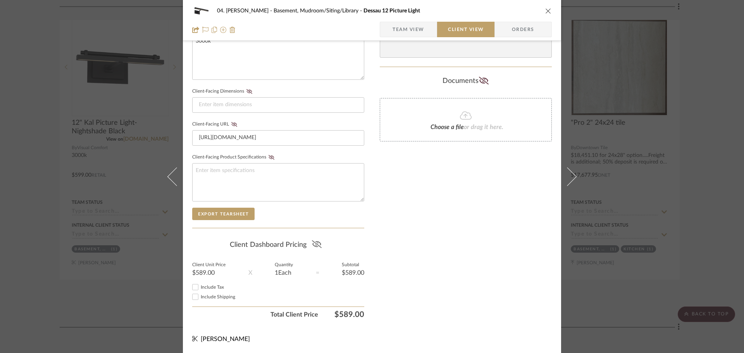
click at [313, 245] on icon at bounding box center [317, 244] width 10 height 8
drag, startPoint x: 404, startPoint y: 252, endPoint x: 416, endPoint y: 252, distance: 12.4
click at [420, 253] on div "Only content on this tab can share to Dashboard. Click eyeball icon to show or …" at bounding box center [466, 39] width 172 height 568
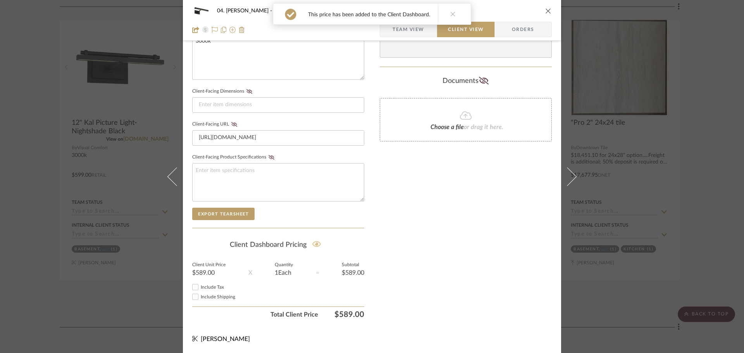
click at [28, 215] on div "04. [PERSON_NAME] Basement, Mudroom/Siting/Library Dessau 12 Picture Light Team…" at bounding box center [372, 176] width 744 height 353
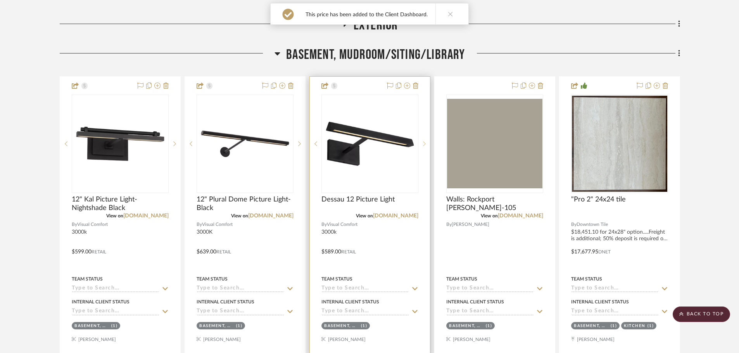
scroll to position [194, 0]
